Goal: Task Accomplishment & Management: Manage account settings

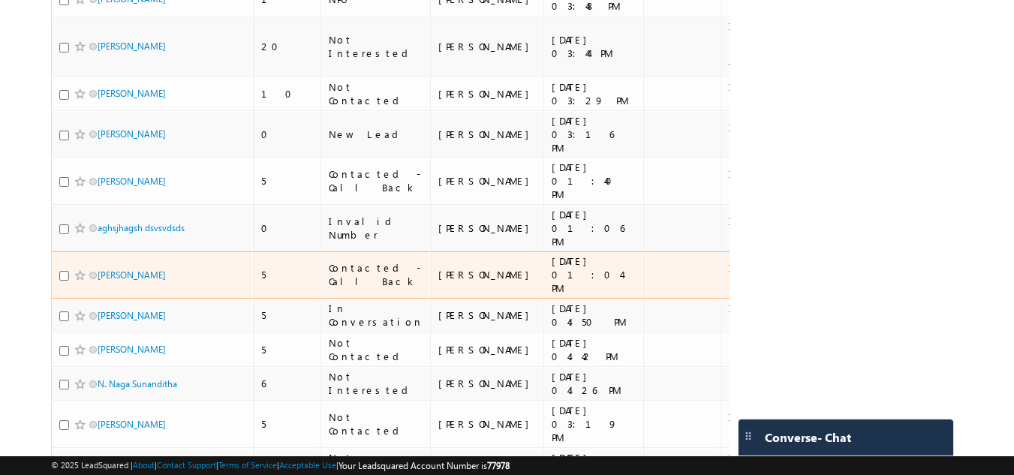
scroll to position [1201, 0]
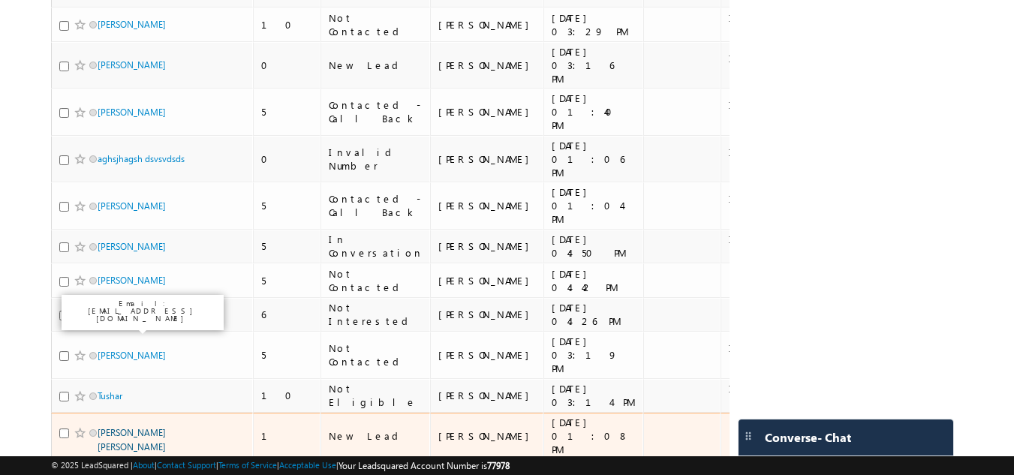
click at [133, 427] on link "[PERSON_NAME] [PERSON_NAME]" at bounding box center [132, 440] width 68 height 26
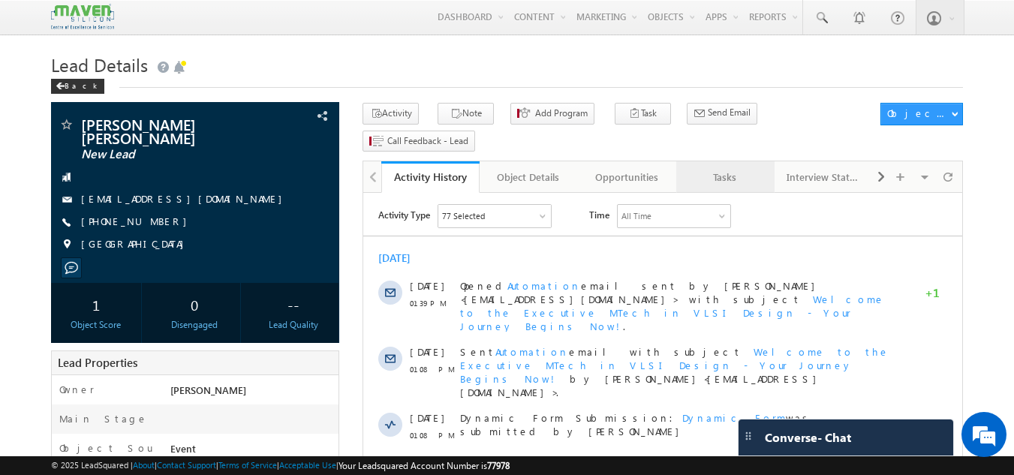
click at [708, 168] on div "Tasks" at bounding box center [724, 177] width 73 height 18
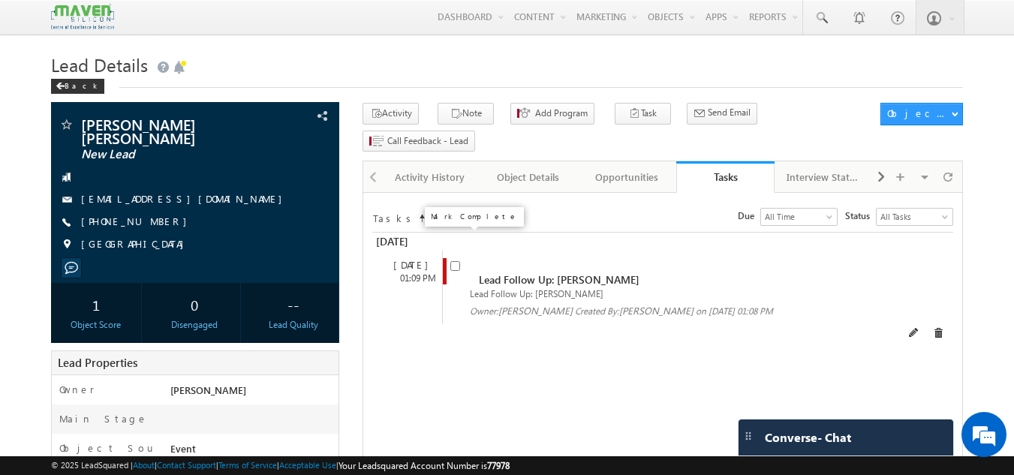
click at [455, 261] on input "checkbox" at bounding box center [455, 266] width 10 height 10
checkbox input "false"
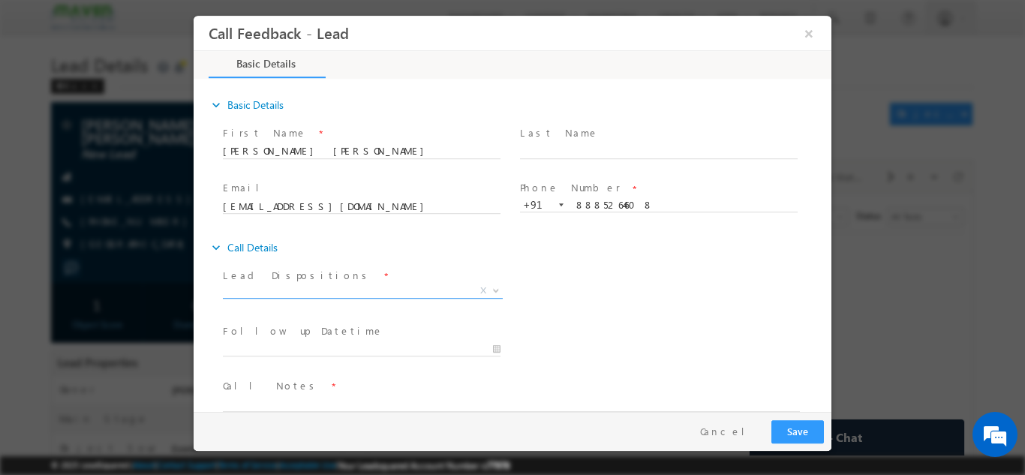
click at [365, 285] on span "X" at bounding box center [363, 290] width 280 height 15
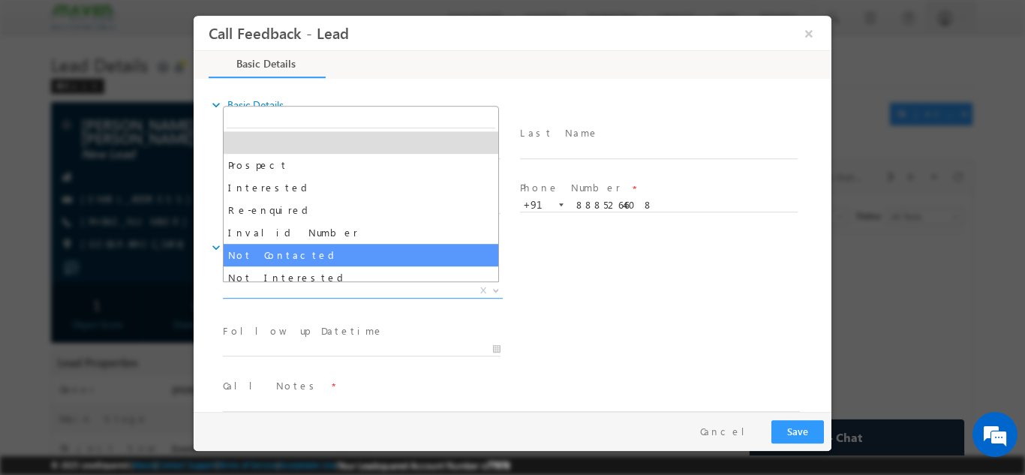
select select "Not Contacted"
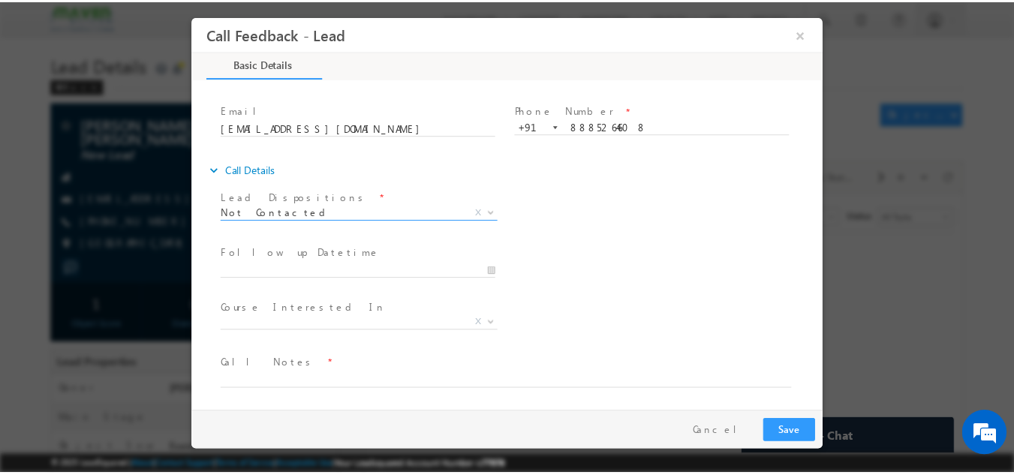
scroll to position [80, 0]
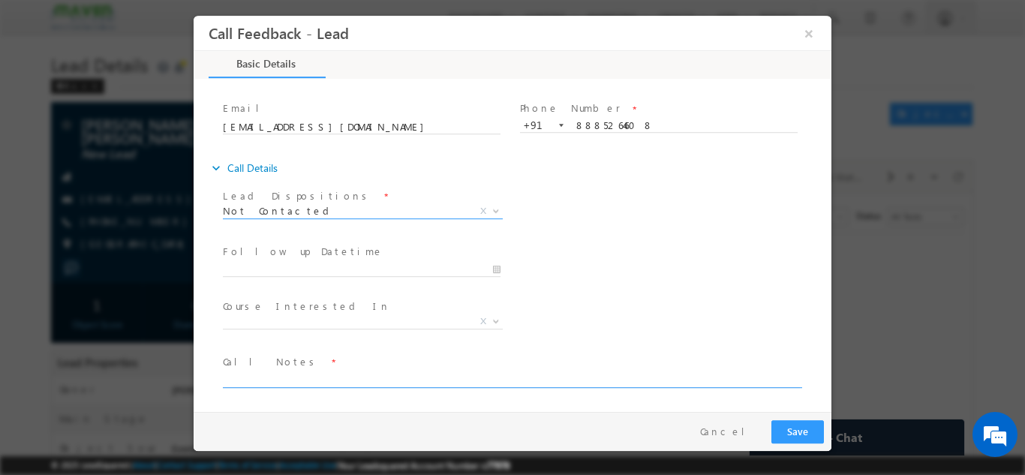
click at [276, 381] on textarea at bounding box center [511, 378] width 577 height 17
type textarea "DNP"
click at [809, 431] on button "Save" at bounding box center [797, 430] width 53 height 23
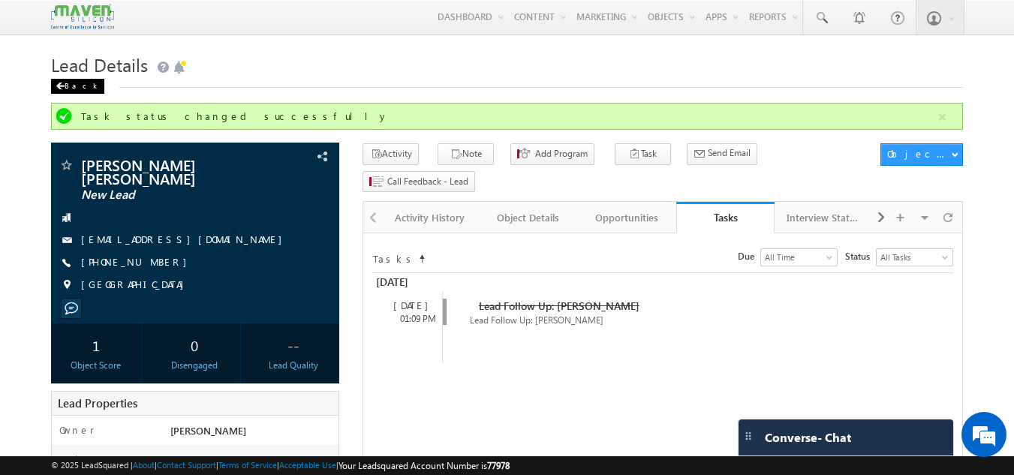
click at [63, 83] on span at bounding box center [60, 87] width 9 height 8
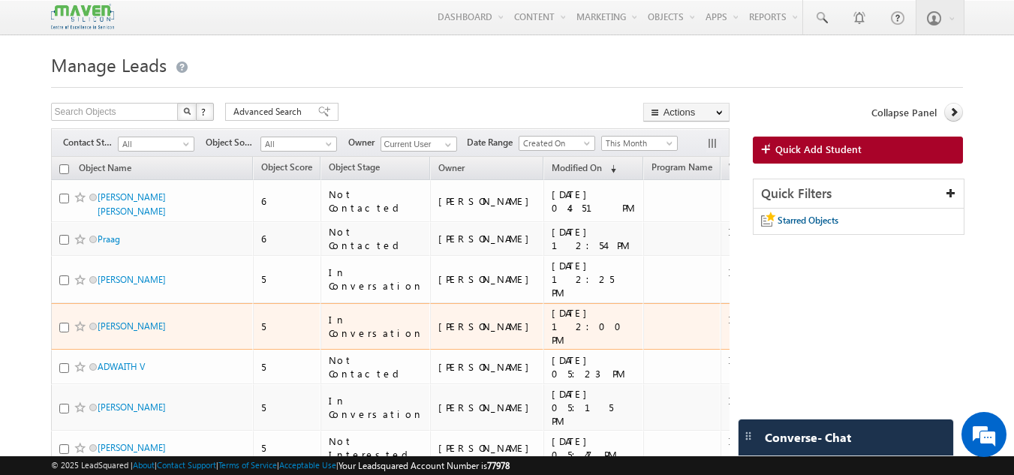
scroll to position [173, 0]
